Goal: Task Accomplishment & Management: Complete application form

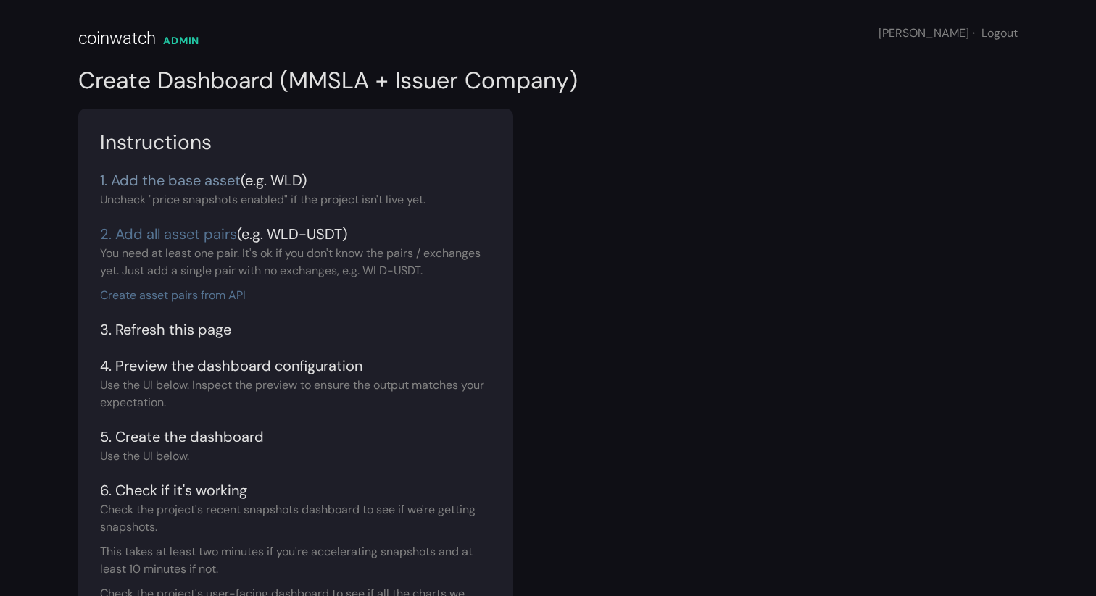
click at [209, 178] on link "1. Add the base asset" at bounding box center [170, 180] width 141 height 19
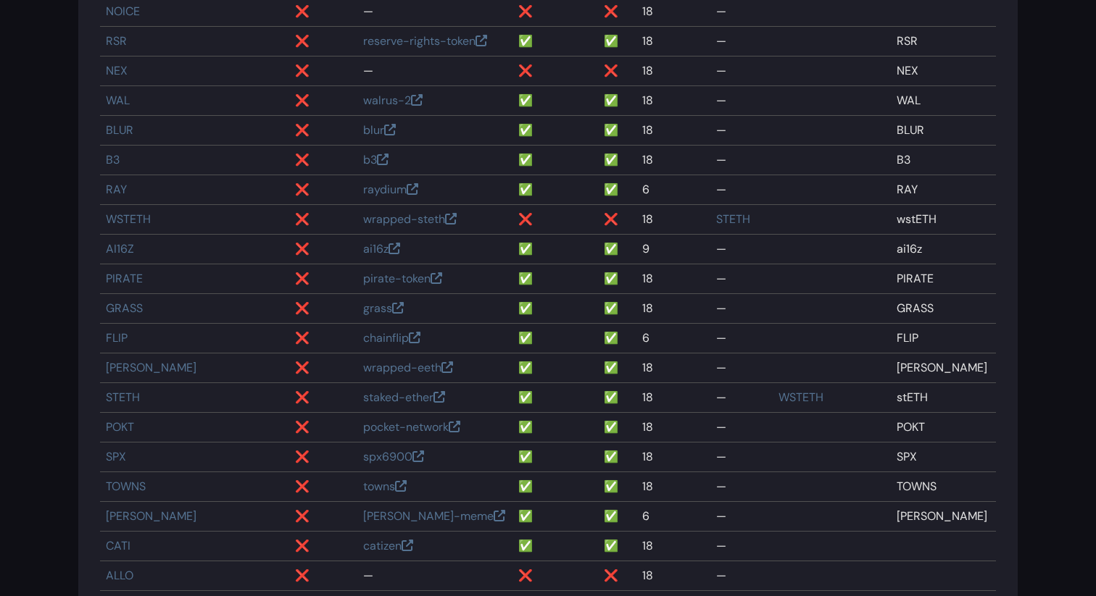
scroll to position [5647, 0]
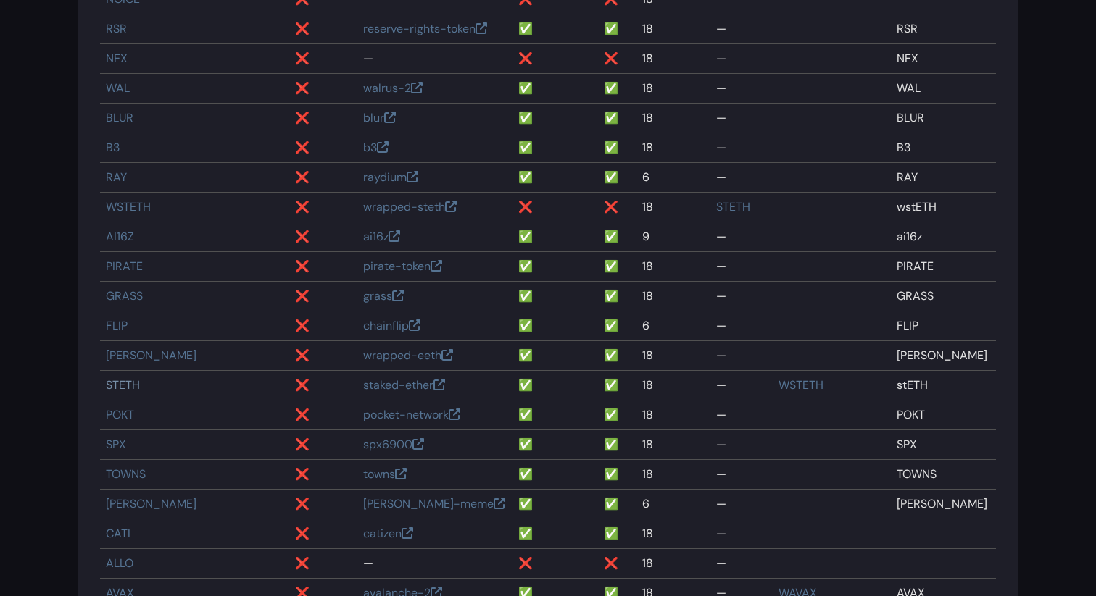
click at [112, 386] on link "STETH" at bounding box center [123, 385] width 34 height 15
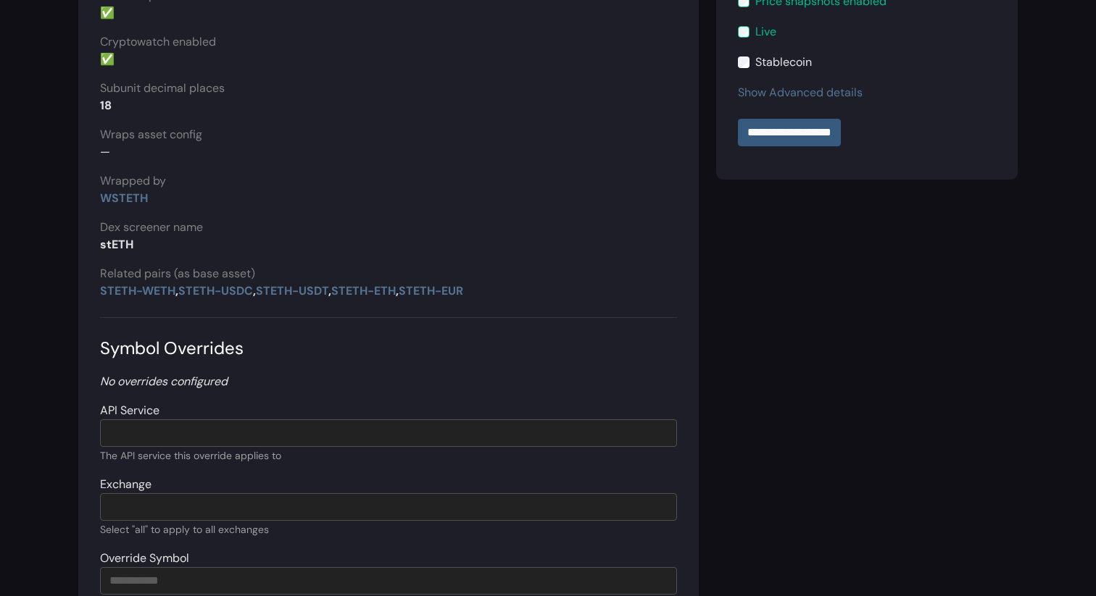
scroll to position [154, 0]
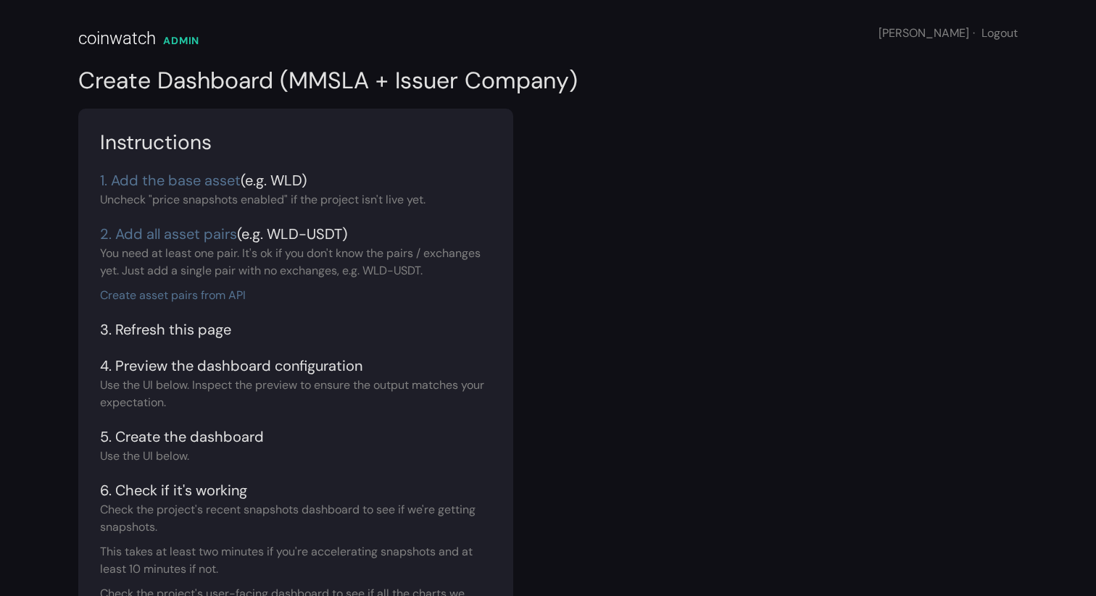
click at [175, 224] on div "2. Add all asset pairs (e.g. WLD-USDT)" at bounding box center [295, 234] width 391 height 22
click at [166, 233] on link "2. Add all asset pairs" at bounding box center [168, 234] width 137 height 19
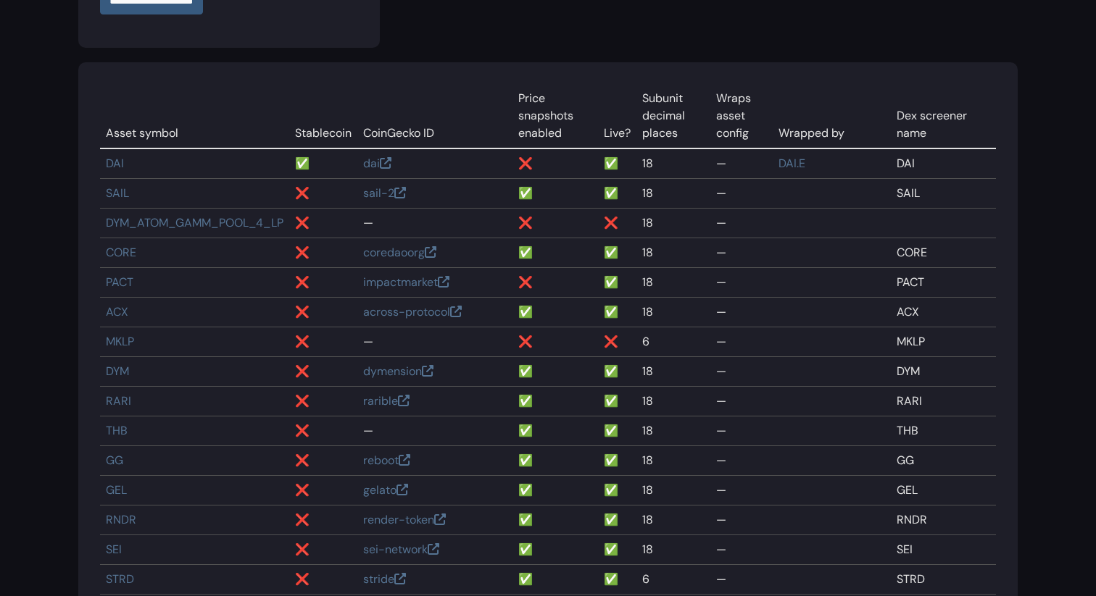
scroll to position [476, 0]
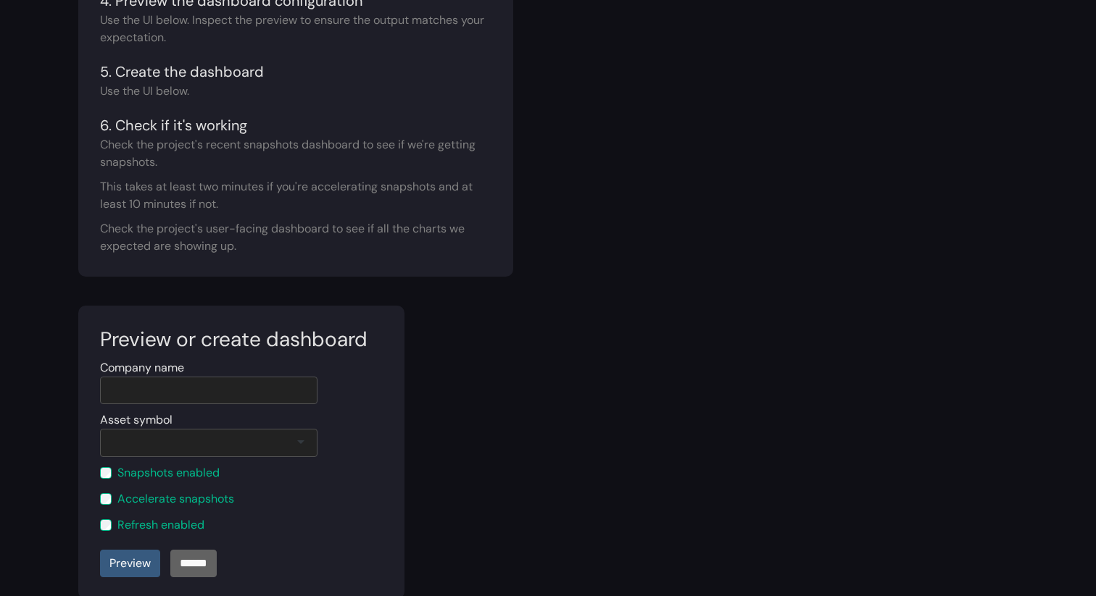
scroll to position [367, 0]
click at [218, 390] on input "Company name" at bounding box center [208, 389] width 217 height 28
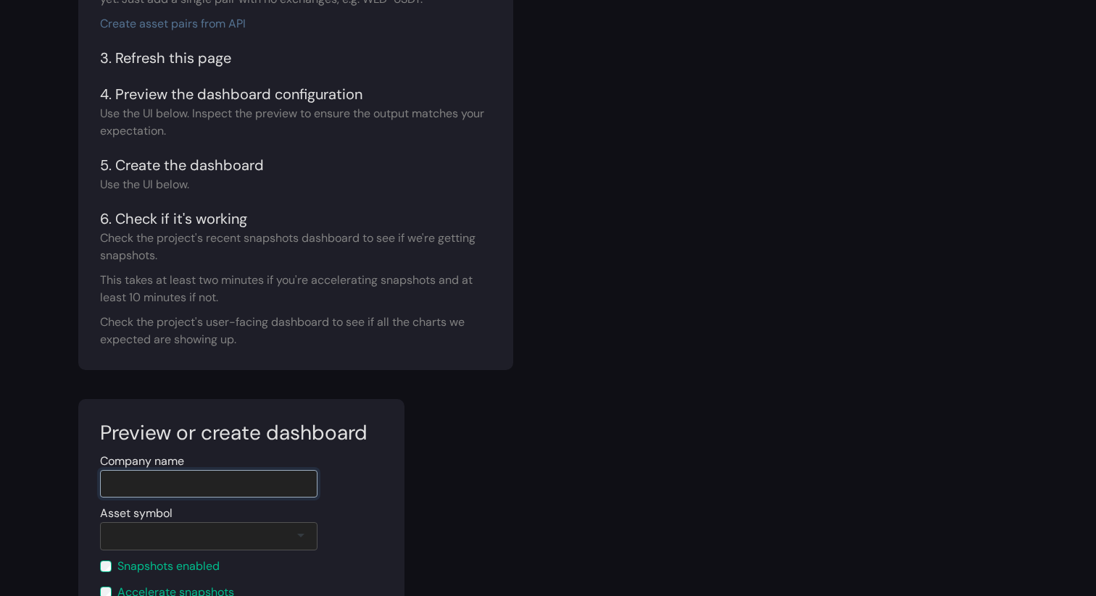
scroll to position [280, 0]
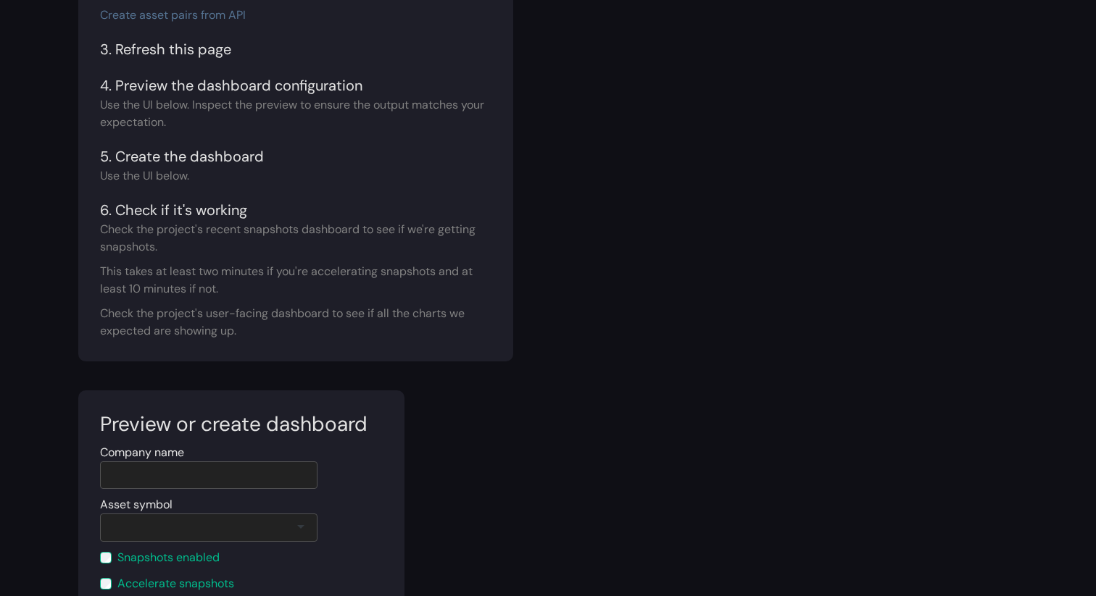
drag, startPoint x: 93, startPoint y: 228, endPoint x: 287, endPoint y: 330, distance: 219.5
click at [287, 330] on div "Instructions 1. Add the base asset (e.g. WLD) Uncheck "price snapshots enabled"…" at bounding box center [295, 94] width 435 height 533
click at [287, 330] on div "Check the project's user-facing dashboard to see if all the charts we expected …" at bounding box center [295, 322] width 391 height 35
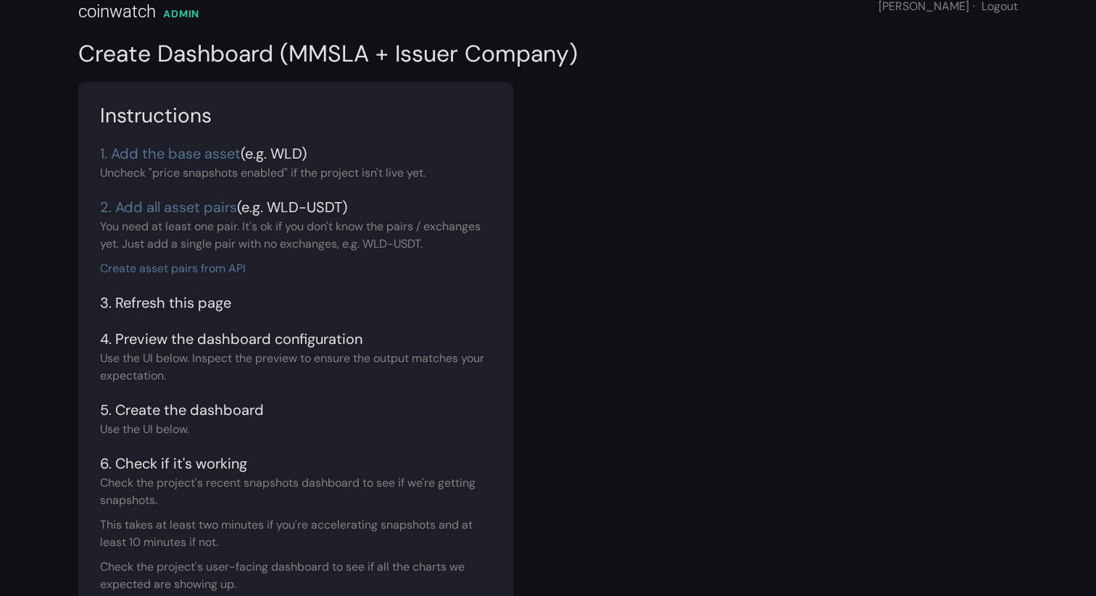
scroll to position [0, 0]
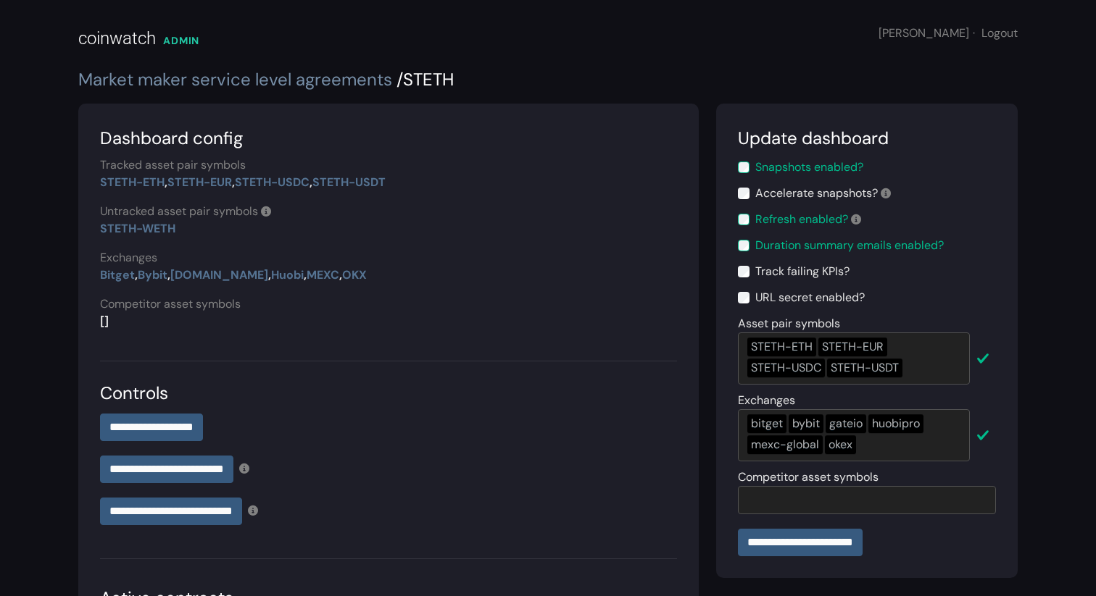
click at [286, 72] on link "Market maker service level agreements" at bounding box center [235, 79] width 314 height 22
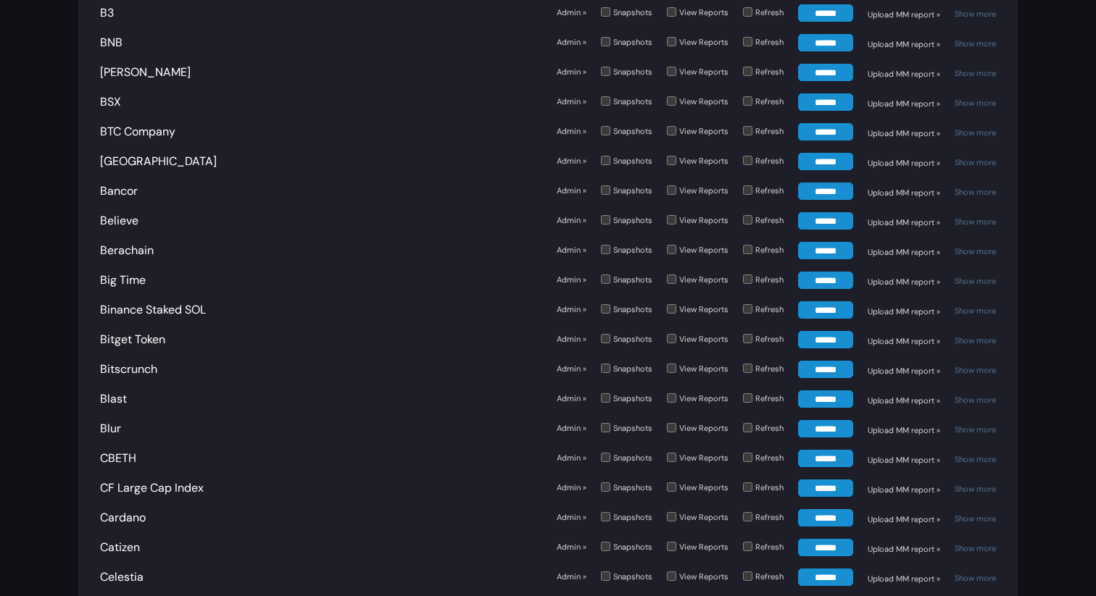
scroll to position [4334, 0]
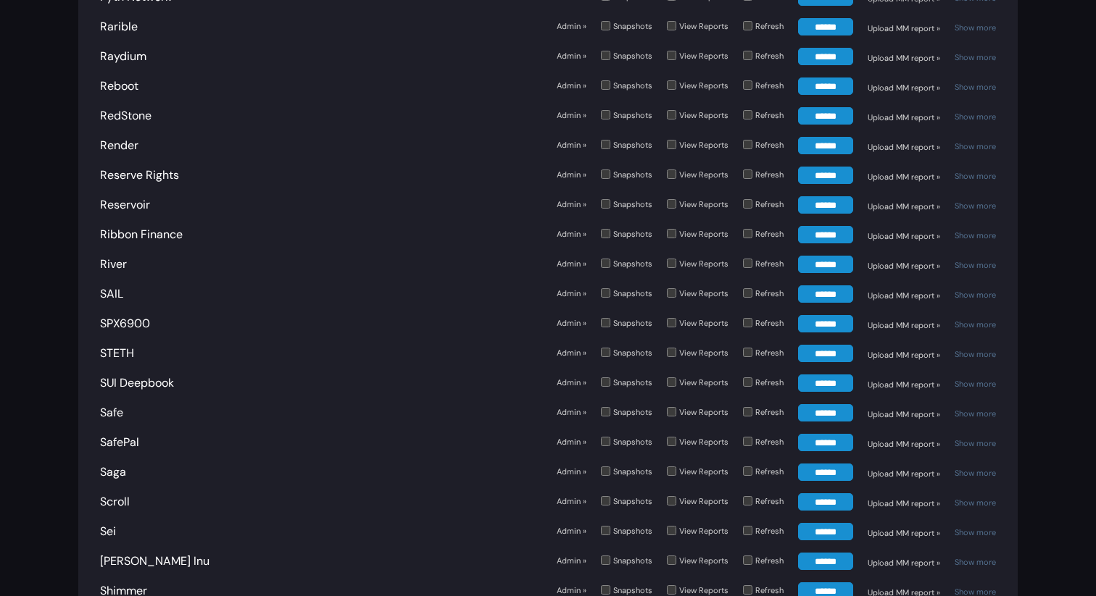
click at [565, 347] on link "Admin »" at bounding box center [572, 353] width 30 height 12
click at [969, 349] on link "Show more" at bounding box center [974, 354] width 41 height 10
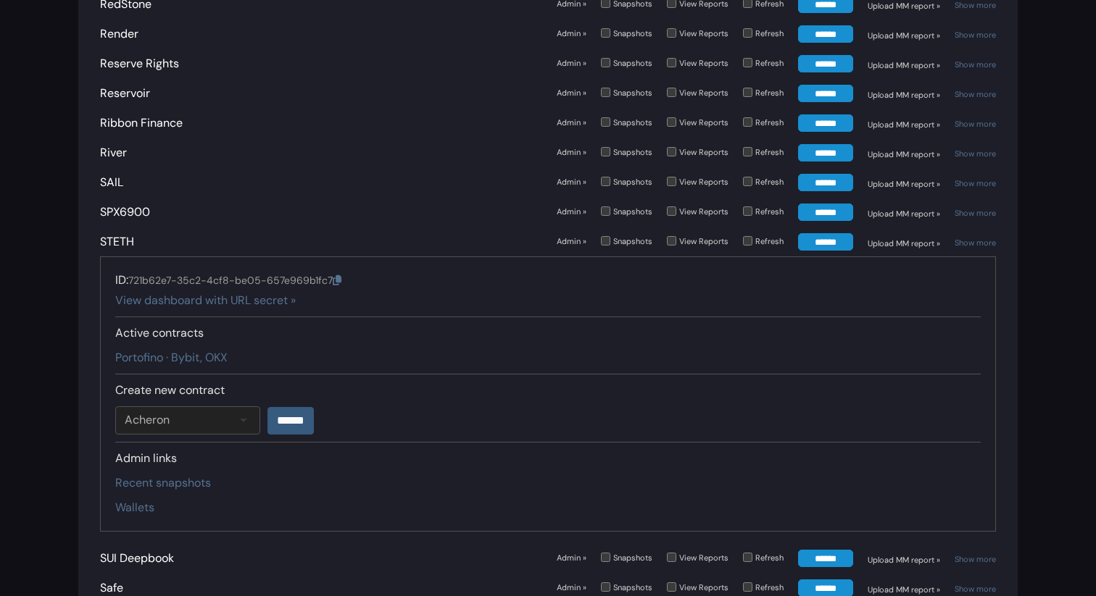
scroll to position [4461, 0]
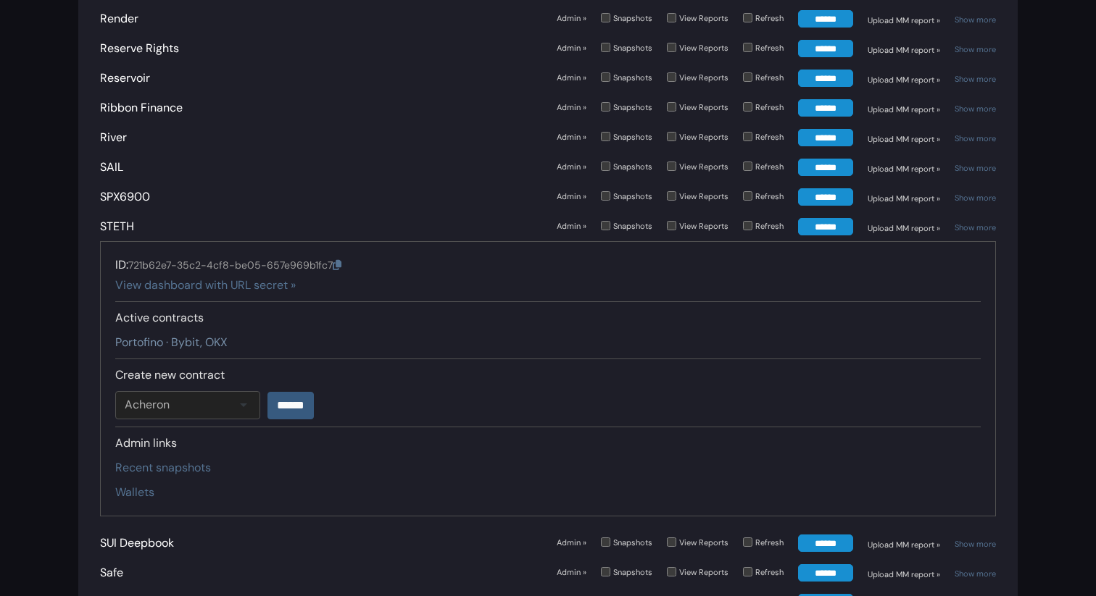
click at [196, 335] on link "Portofino · Bybit, OKX" at bounding box center [171, 342] width 112 height 15
click at [122, 219] on link "STETH" at bounding box center [117, 226] width 34 height 15
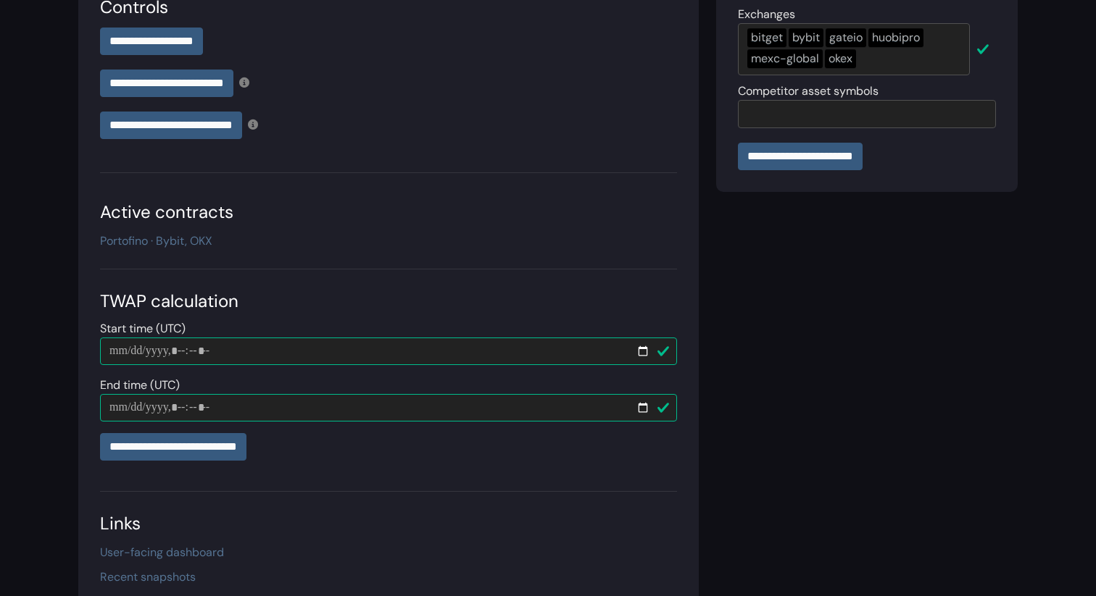
scroll to position [422, 0]
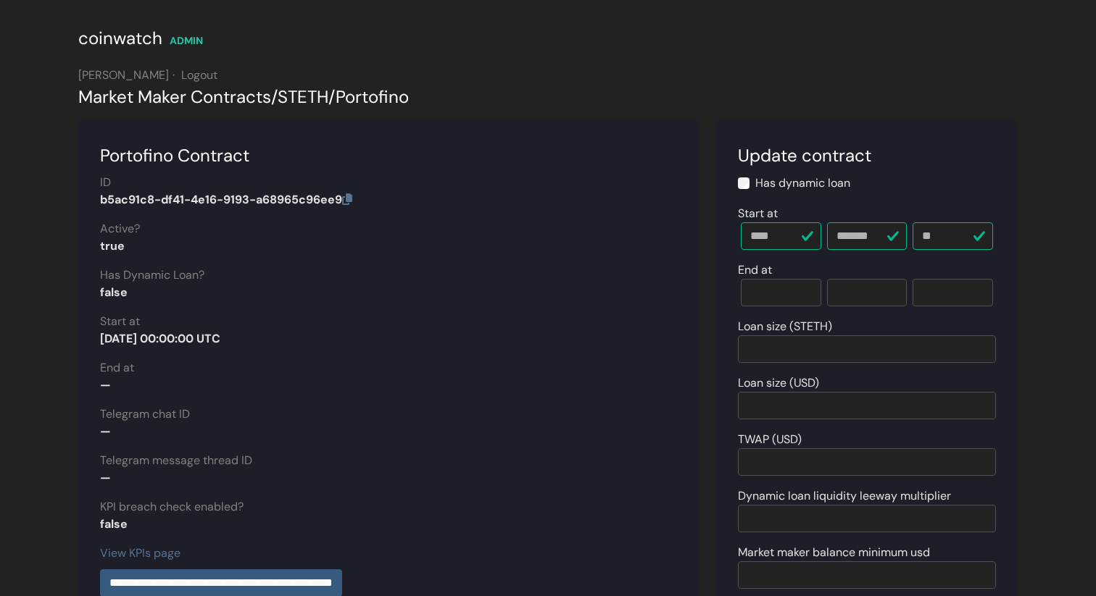
scroll to position [2, 0]
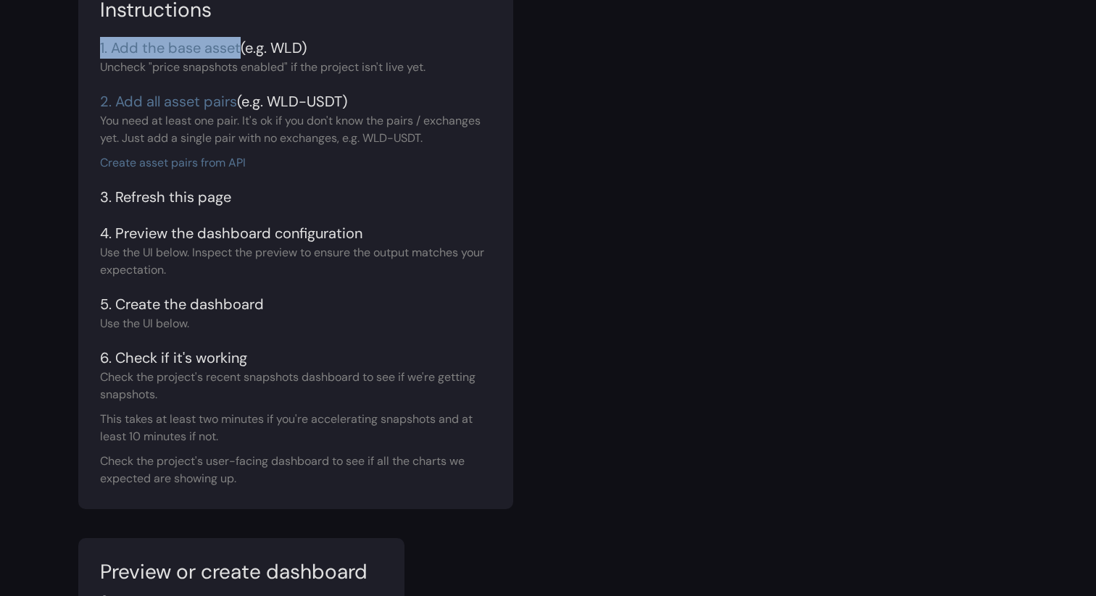
scroll to position [154, 0]
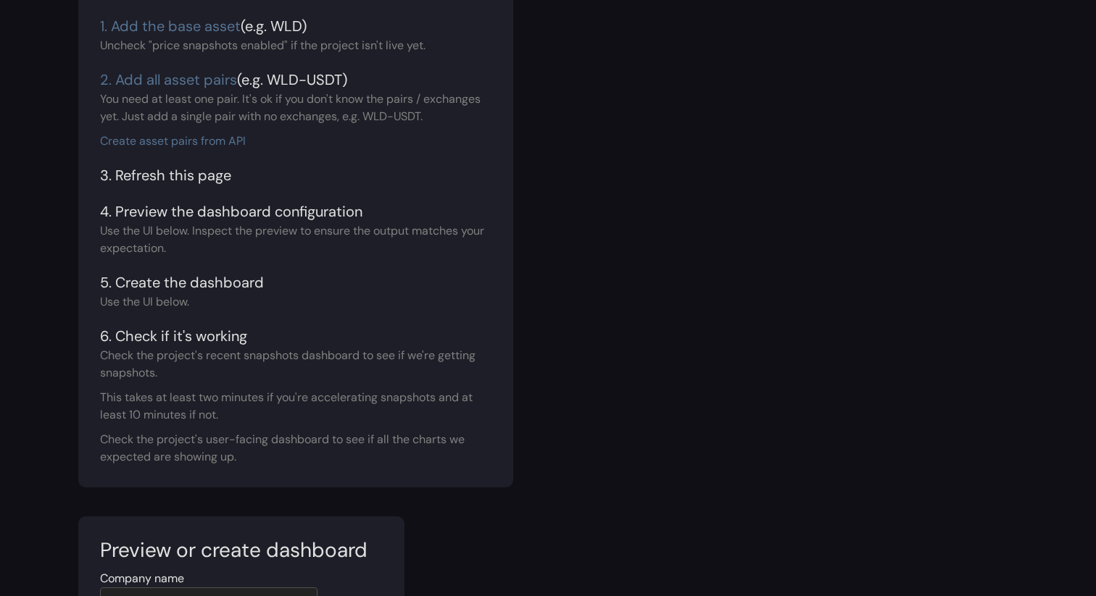
click at [28, 286] on main "coinwatch [GEOGRAPHIC_DATA] [PERSON_NAME] · Logout Create Dashboard (MMSLA + Is…" at bounding box center [548, 328] width 1096 height 965
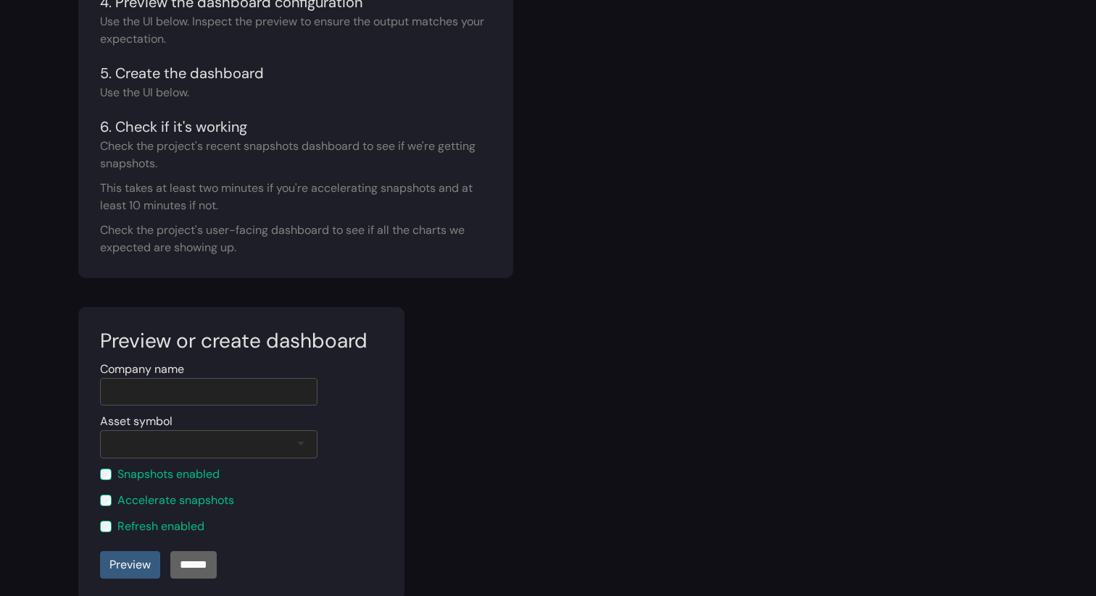
scroll to position [0, 0]
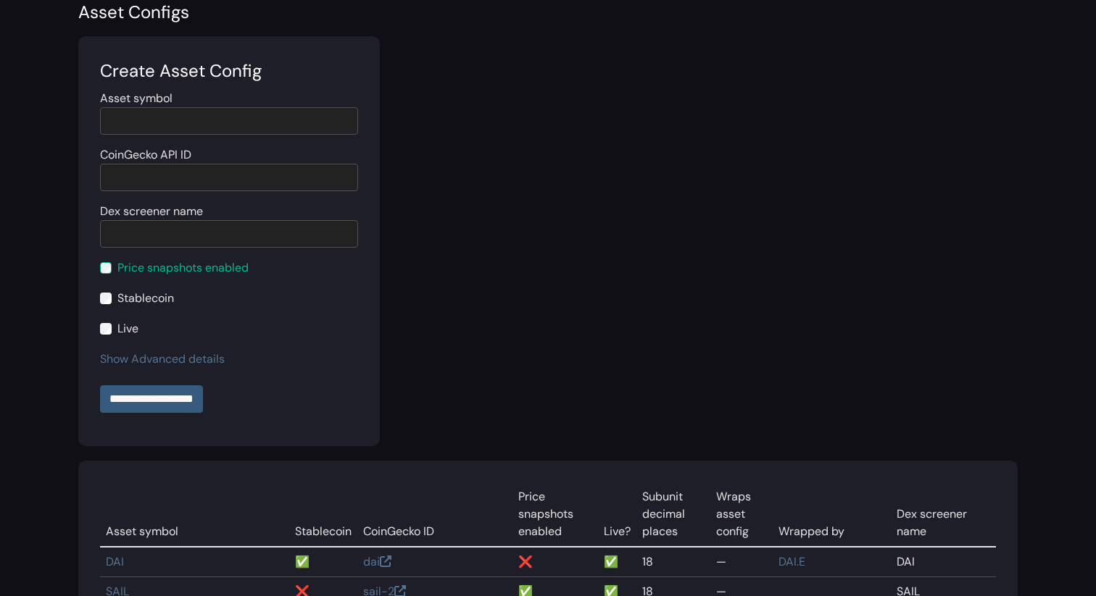
scroll to position [5556, 0]
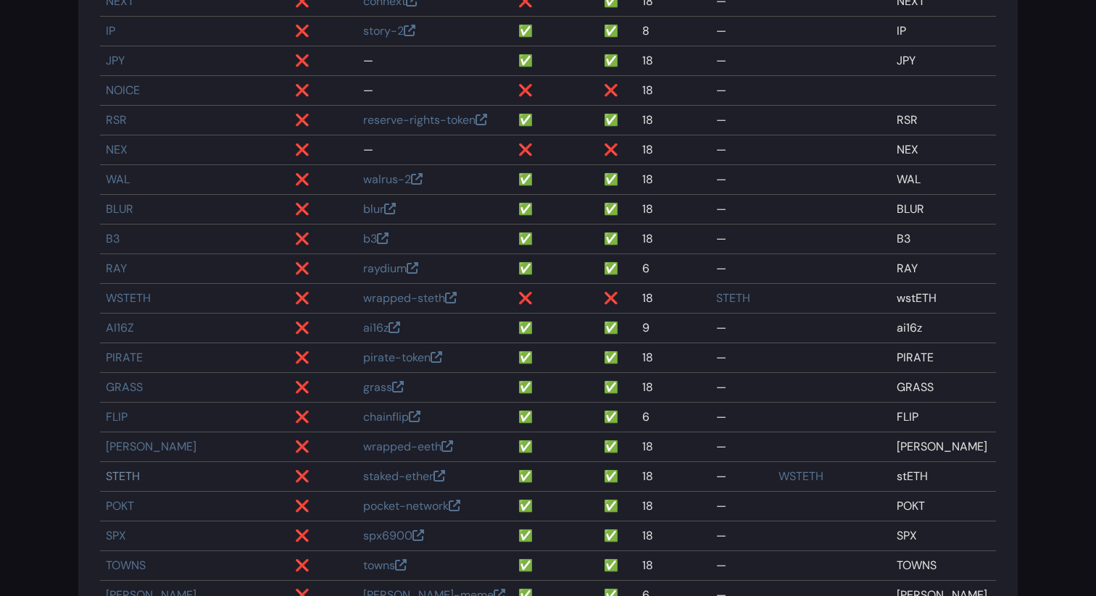
click at [121, 475] on link "STETH" at bounding box center [123, 476] width 34 height 15
